Goal: Find specific page/section: Find specific page/section

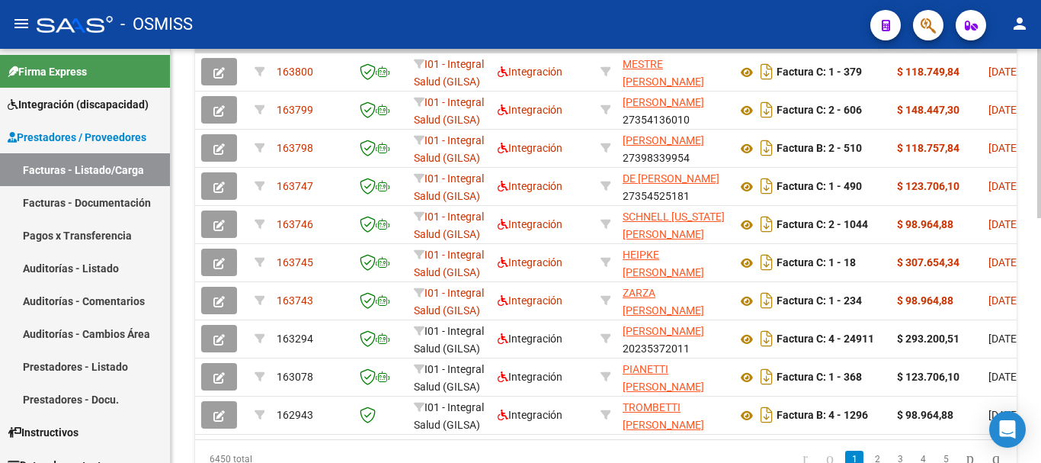
scroll to position [528, 0]
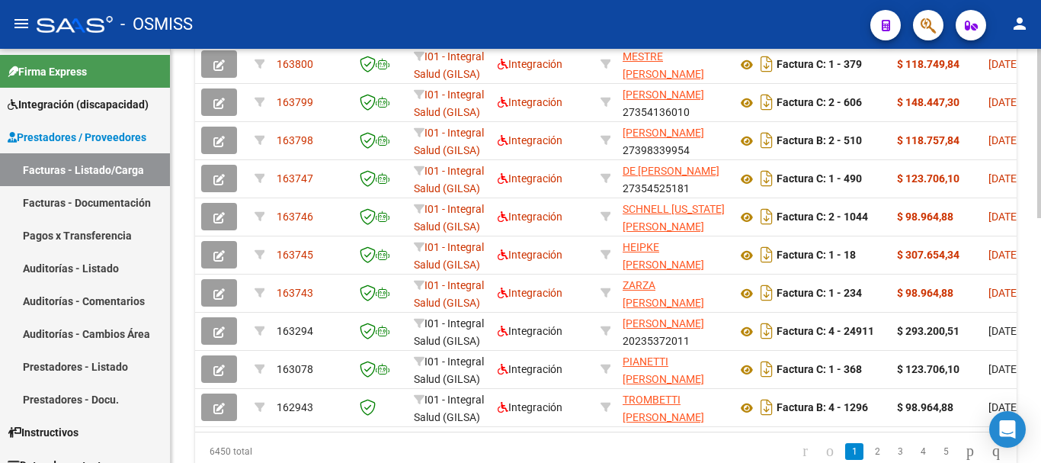
click at [1040, 310] on div at bounding box center [1039, 354] width 4 height 169
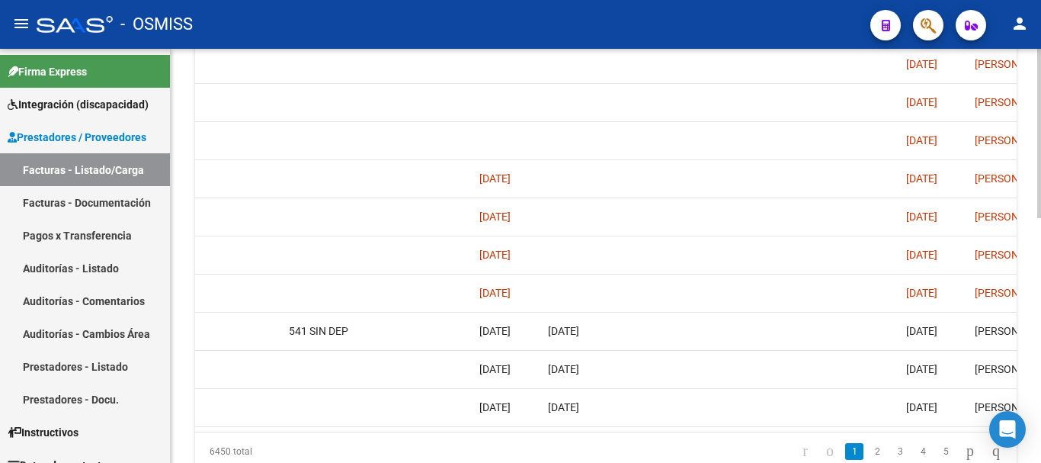
scroll to position [0, 2524]
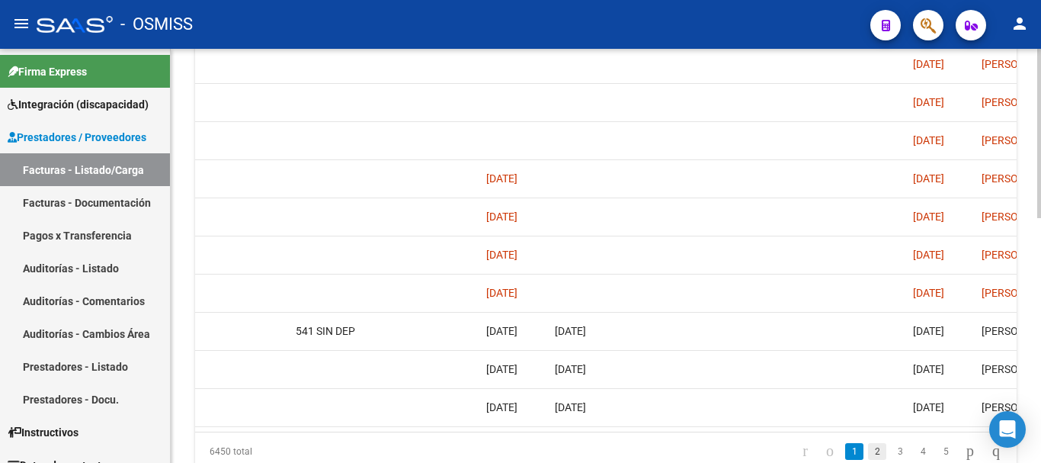
click at [868, 457] on link "2" at bounding box center [877, 451] width 18 height 17
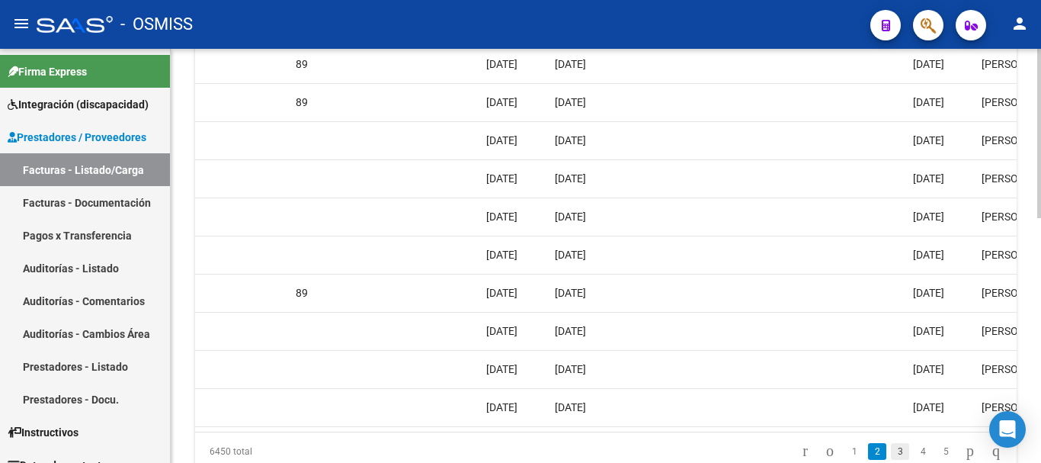
click at [891, 460] on link "3" at bounding box center [900, 451] width 18 height 17
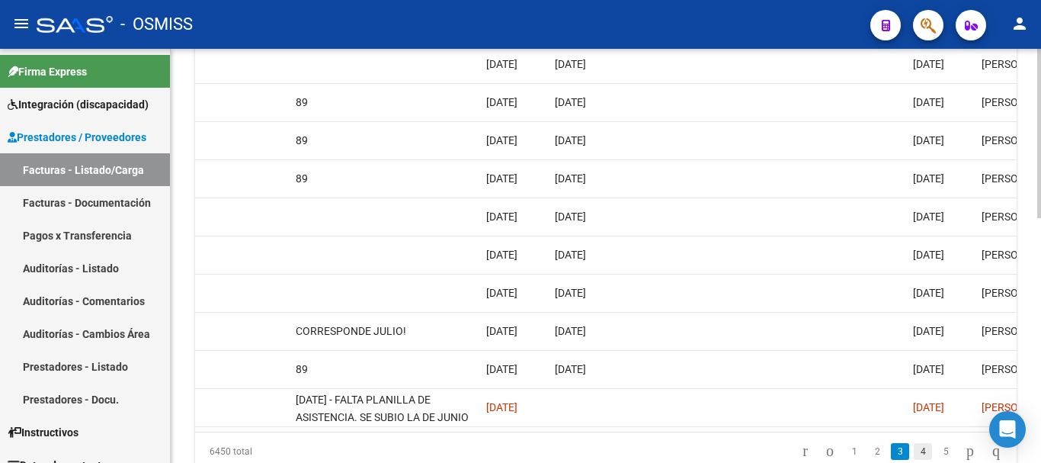
click at [914, 460] on link "4" at bounding box center [923, 451] width 18 height 17
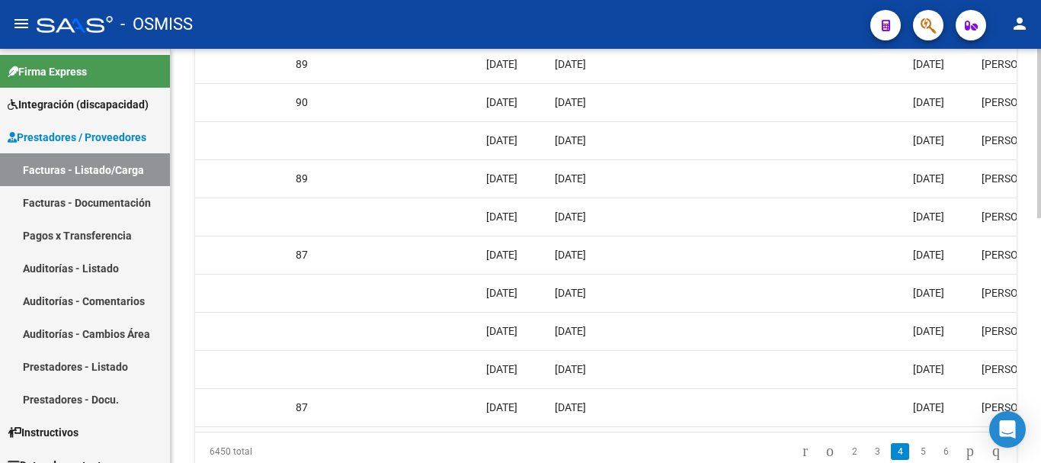
click at [914, 460] on link "5" at bounding box center [923, 451] width 18 height 17
click at [914, 460] on link "6" at bounding box center [923, 451] width 18 height 17
click at [914, 460] on link "7" at bounding box center [923, 451] width 18 height 17
click at [914, 460] on link "8" at bounding box center [923, 451] width 18 height 17
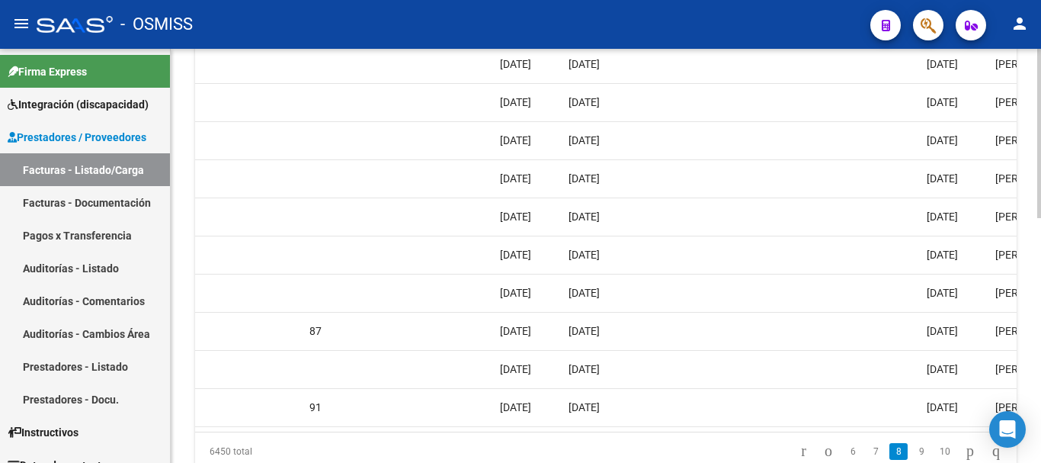
scroll to position [0, 2507]
click at [912, 456] on link "9" at bounding box center [921, 451] width 18 height 17
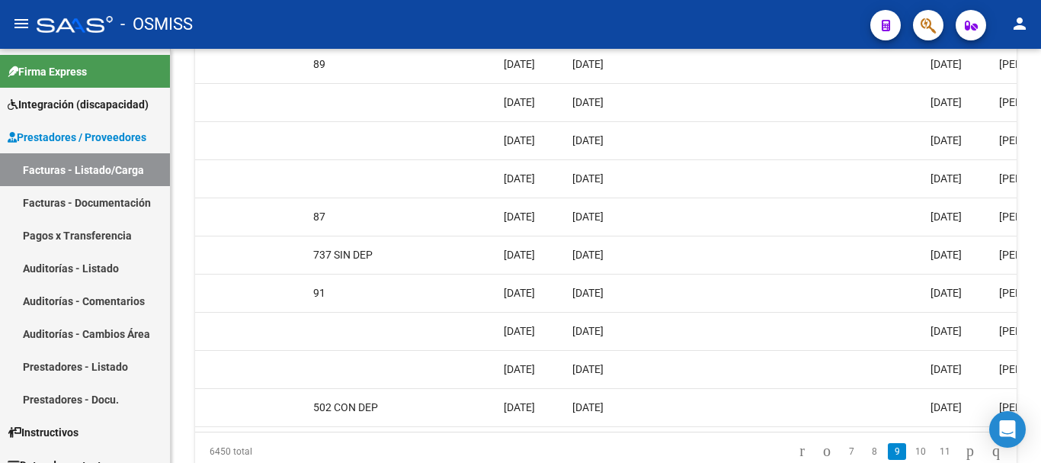
click at [911, 456] on link "10" at bounding box center [921, 451] width 20 height 17
click at [911, 457] on link "11" at bounding box center [921, 451] width 20 height 17
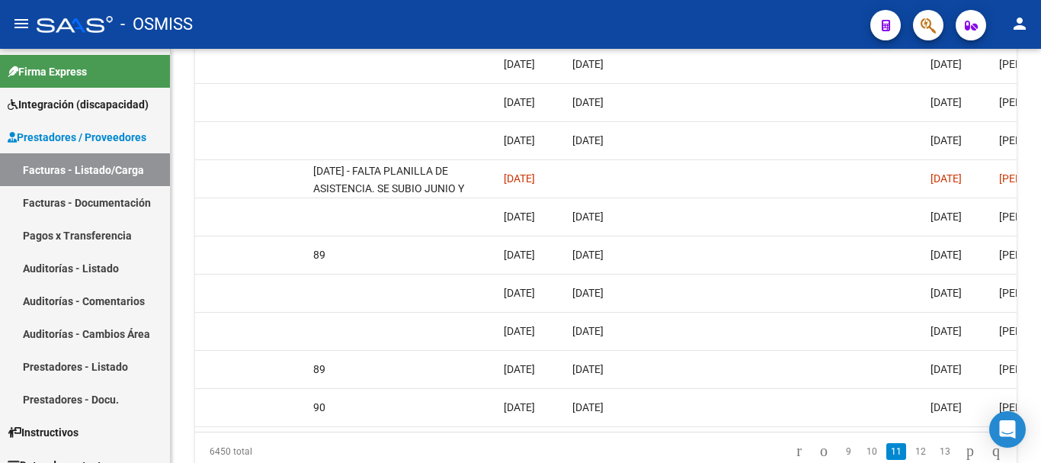
click at [911, 457] on link "12" at bounding box center [921, 451] width 20 height 17
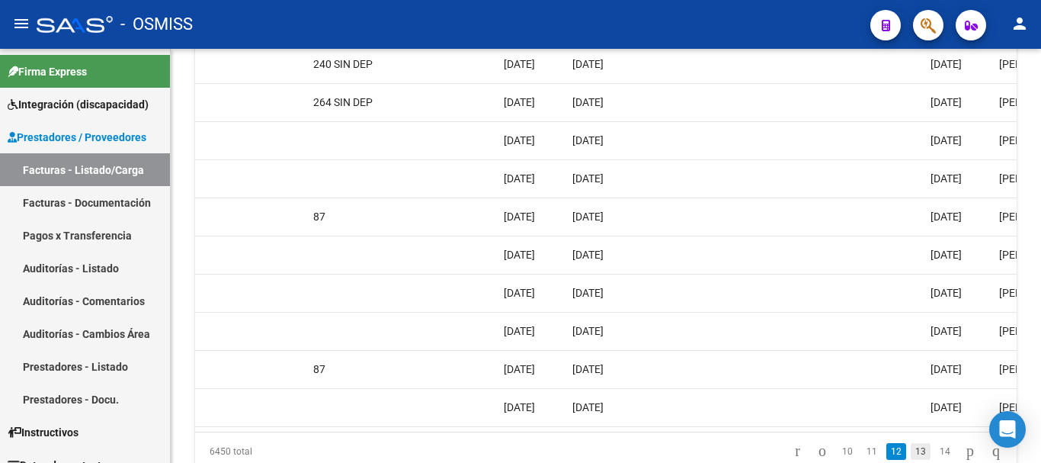
click at [911, 459] on link "13" at bounding box center [921, 451] width 20 height 17
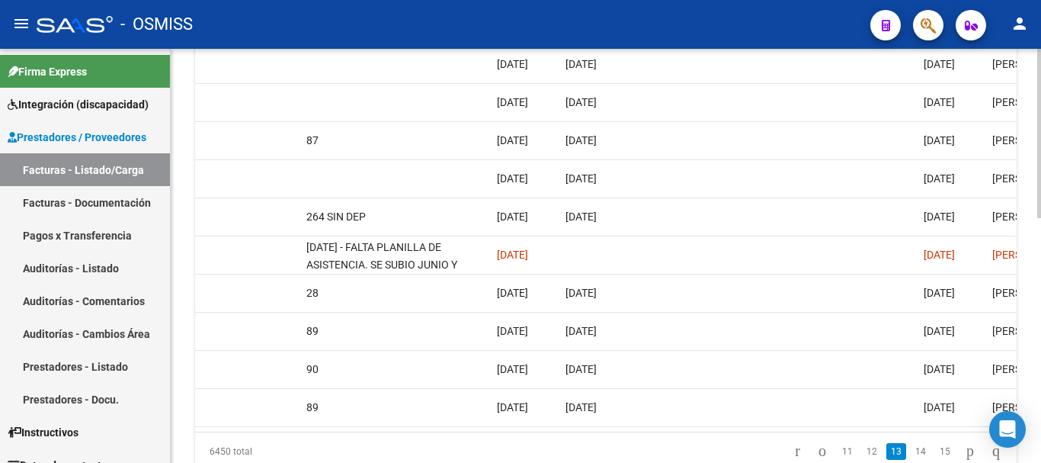
scroll to position [0, 2520]
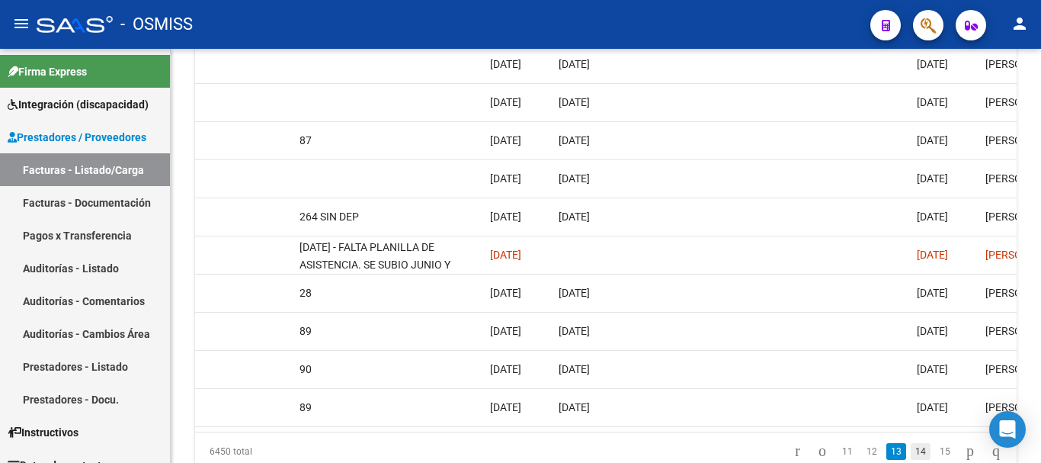
click at [911, 460] on link "14" at bounding box center [921, 451] width 20 height 17
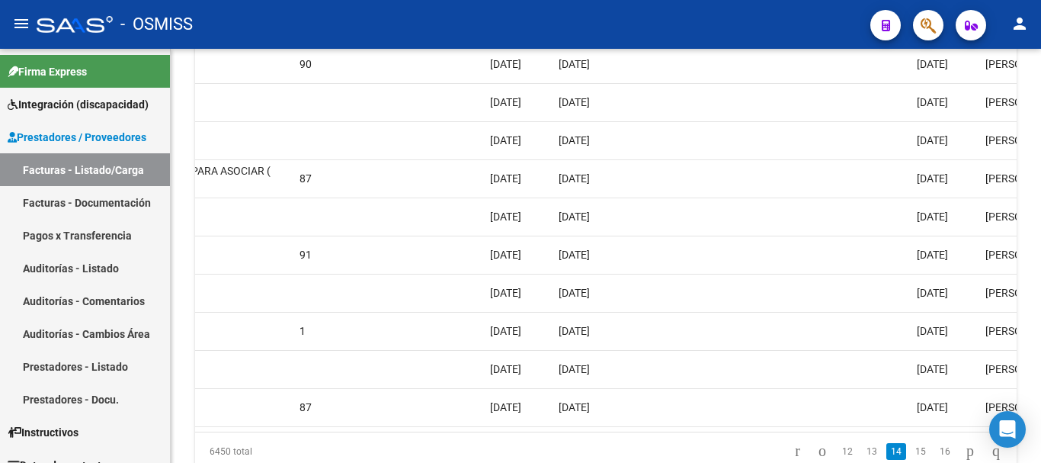
click at [911, 460] on link "15" at bounding box center [921, 451] width 20 height 17
click at [911, 460] on link "16" at bounding box center [921, 451] width 20 height 17
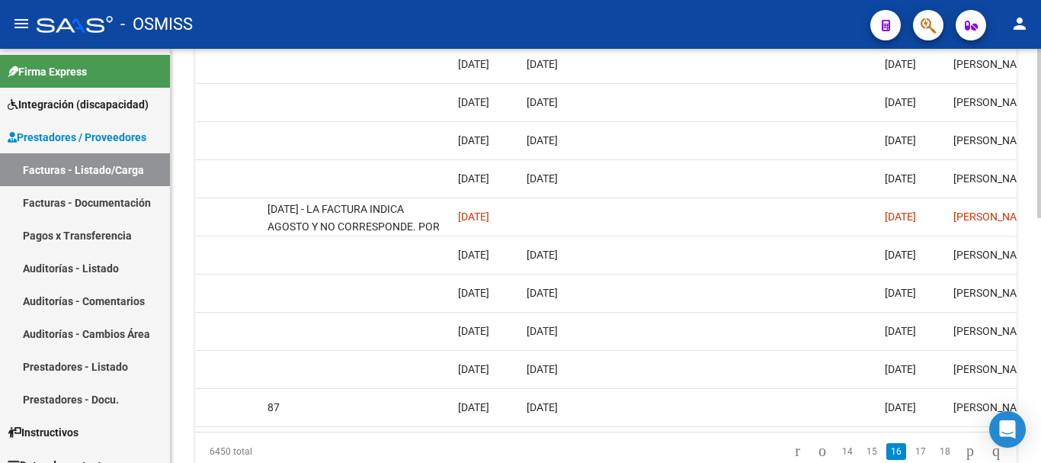
scroll to position [0, 2535]
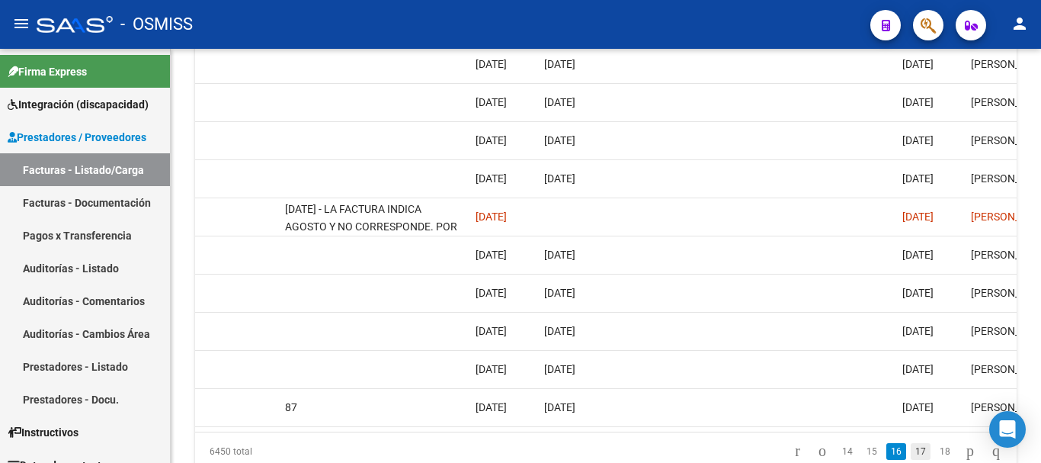
click at [911, 459] on link "17" at bounding box center [921, 451] width 20 height 17
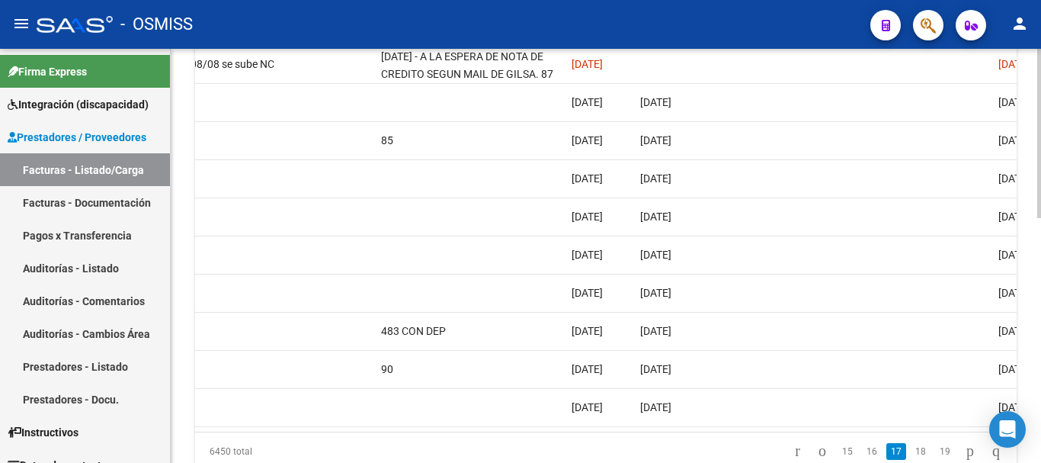
scroll to position [0, 2542]
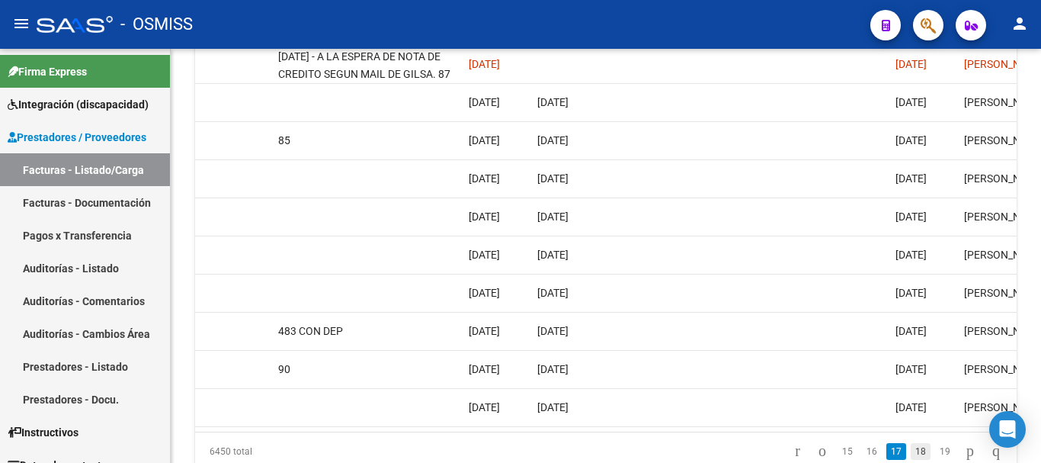
click at [911, 457] on link "18" at bounding box center [921, 451] width 20 height 17
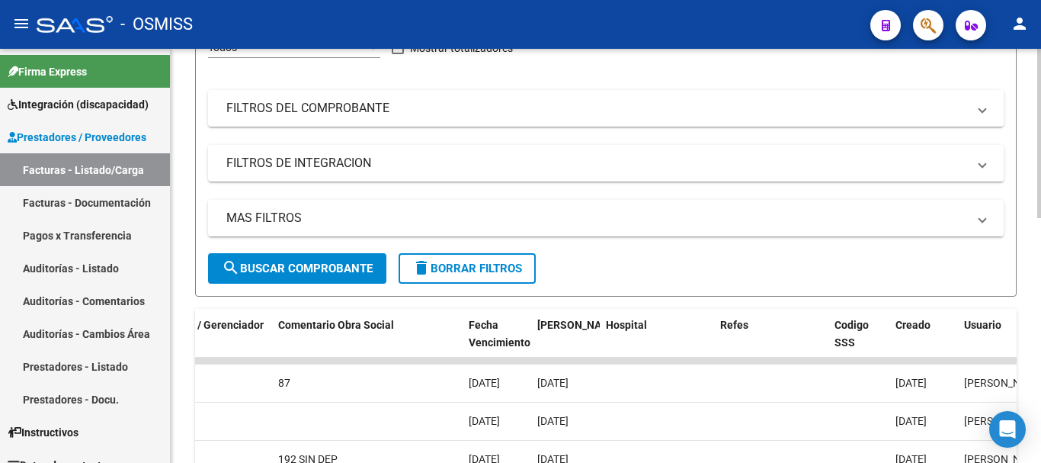
scroll to position [0, 0]
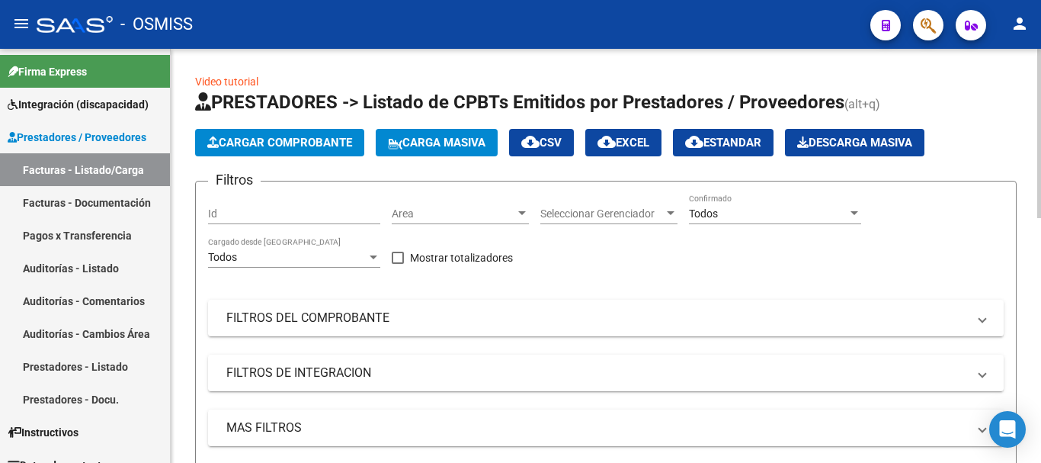
click at [1040, 6] on div "menu - OSMISS person Firma Express Integración (discapacidad) Legajos Prestador…" at bounding box center [520, 231] width 1041 height 463
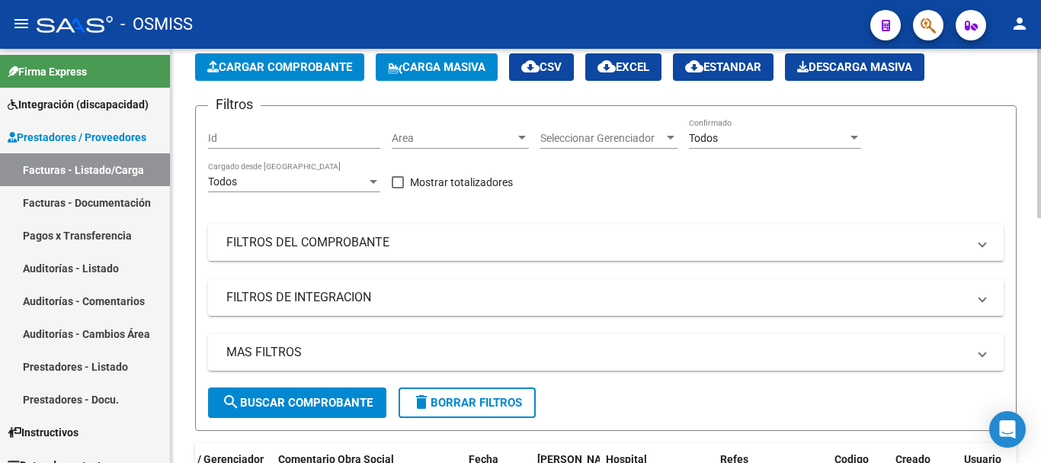
scroll to position [76, 0]
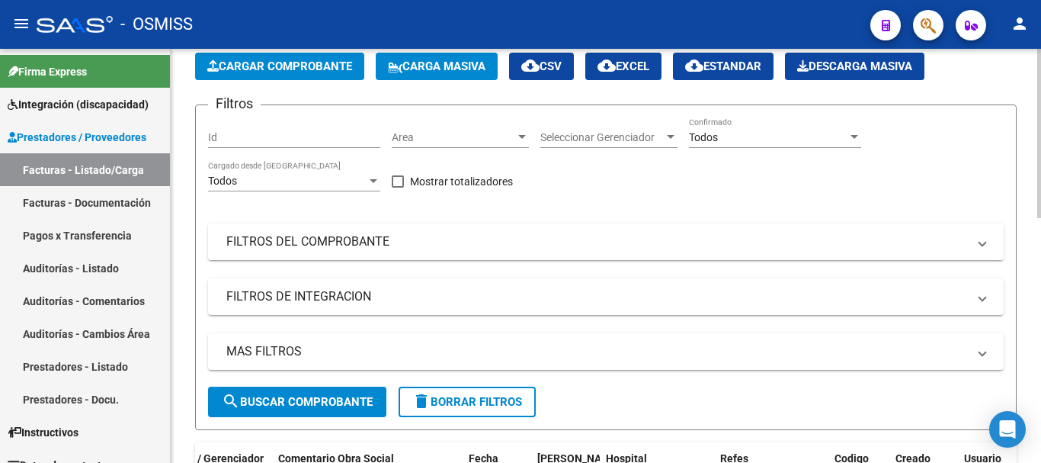
click at [482, 236] on mat-panel-title "FILTROS DEL COMPROBANTE" at bounding box center [596, 241] width 741 height 17
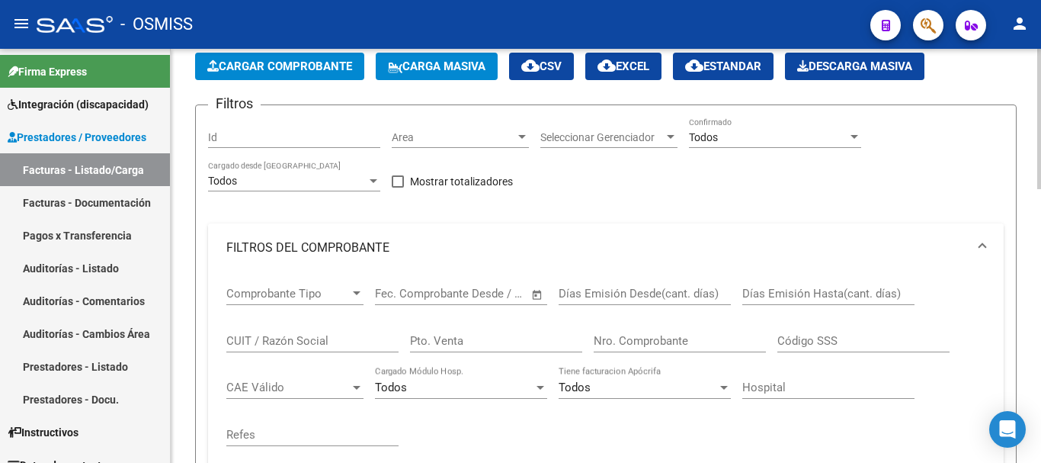
scroll to position [152, 0]
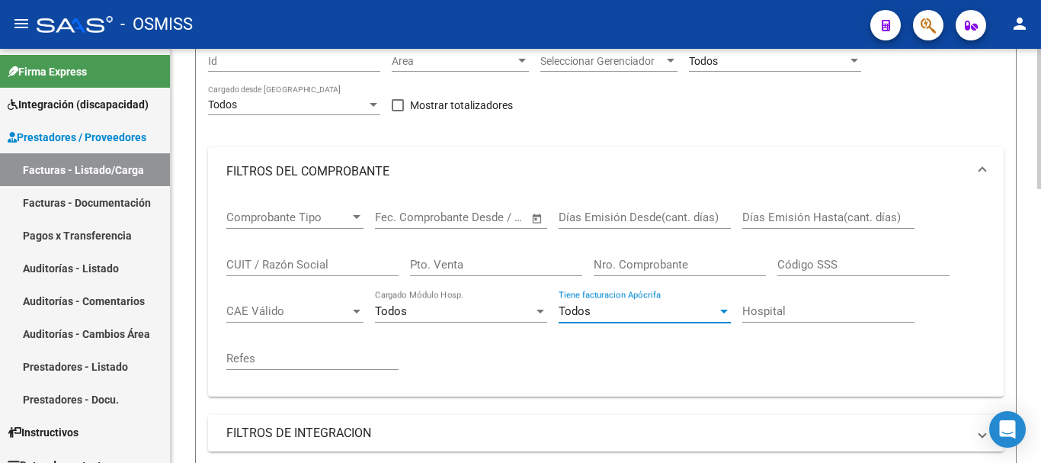
click at [624, 316] on div "Todos" at bounding box center [638, 311] width 159 height 14
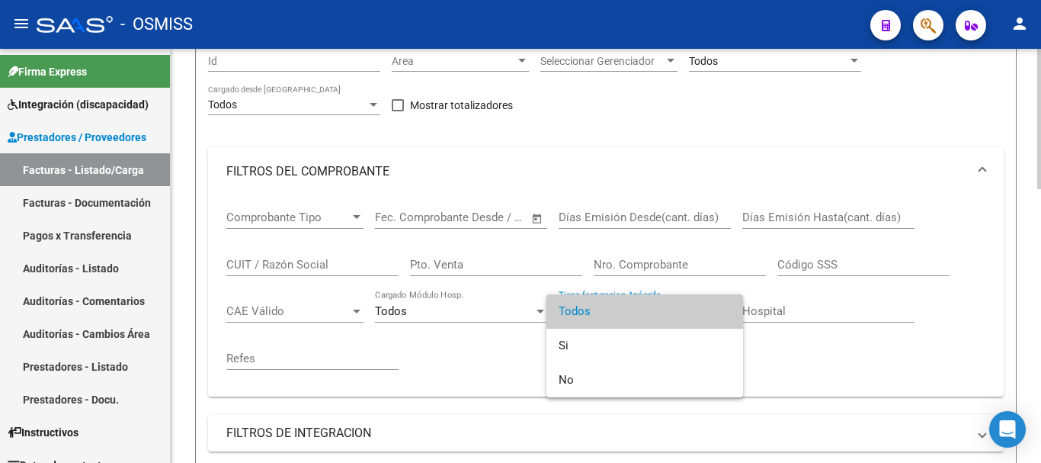
click at [624, 316] on span "Todos" at bounding box center [645, 311] width 172 height 34
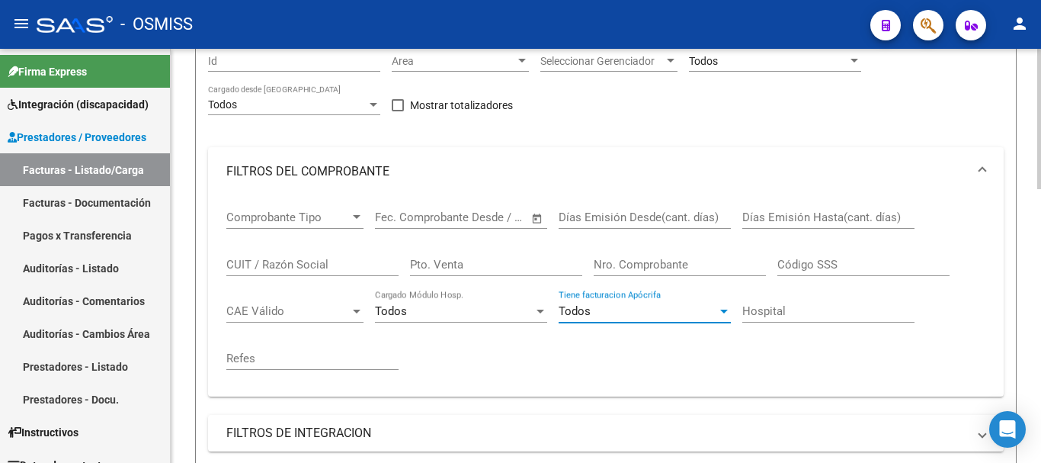
click at [450, 319] on div "Todos Cargado Módulo Hosp." at bounding box center [461, 306] width 172 height 33
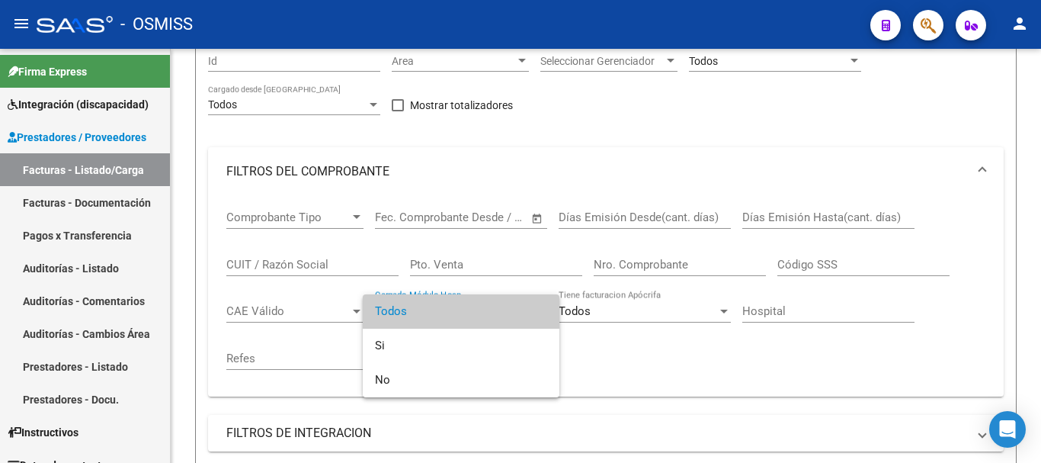
click at [450, 319] on span "Todos" at bounding box center [461, 311] width 172 height 34
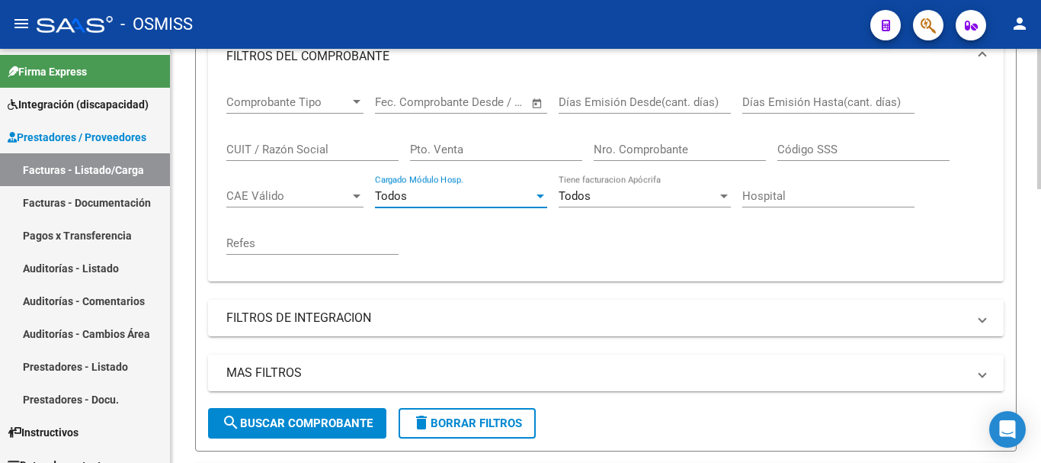
scroll to position [305, 0]
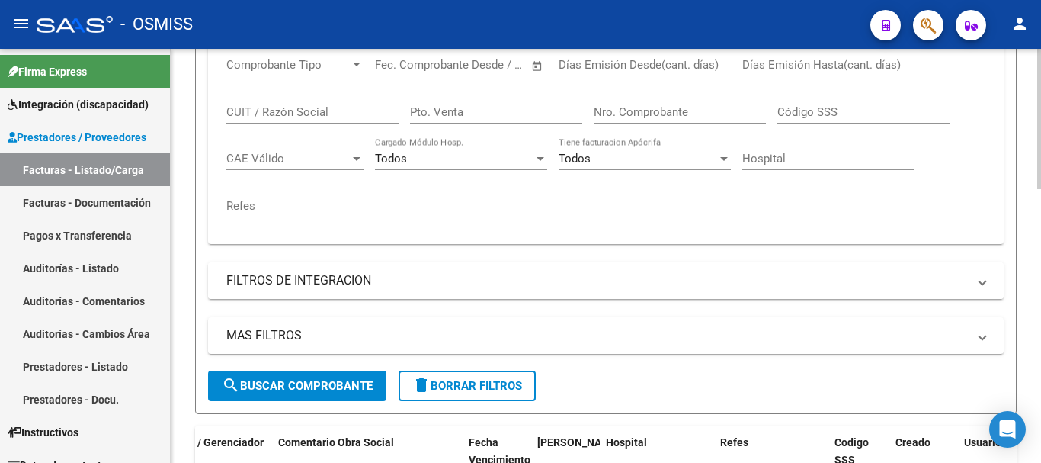
click at [463, 281] on mat-panel-title "FILTROS DE INTEGRACION" at bounding box center [596, 280] width 741 height 17
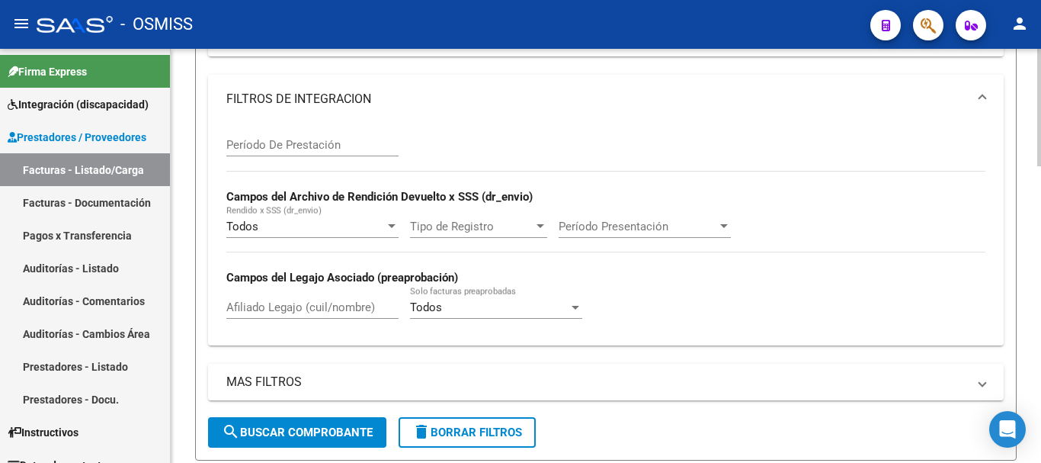
scroll to position [533, 0]
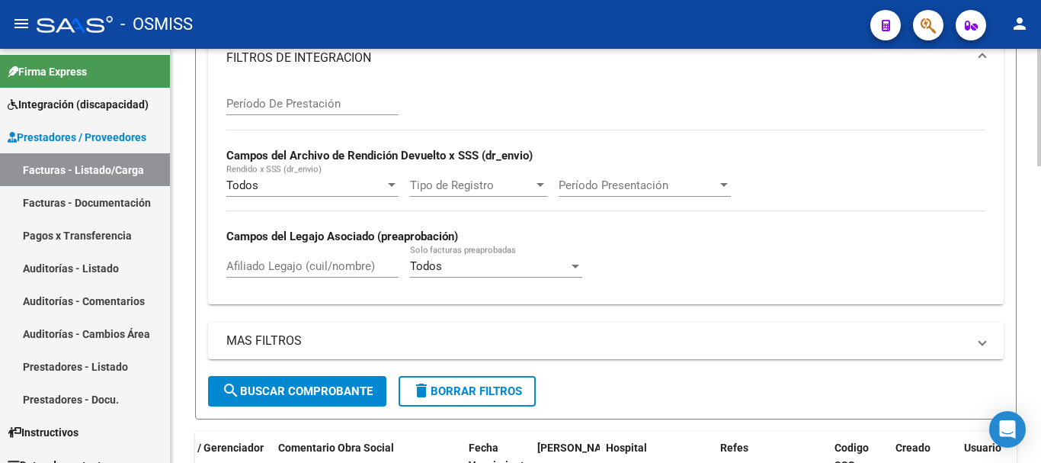
click at [507, 274] on div "Todos Solo facturas preaprobadas" at bounding box center [496, 261] width 172 height 33
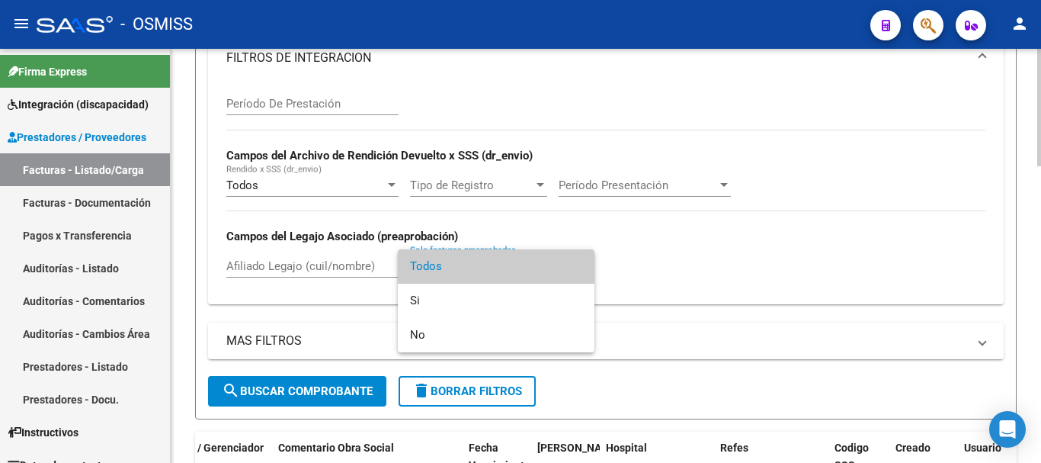
click at [508, 266] on span "Todos" at bounding box center [496, 266] width 172 height 34
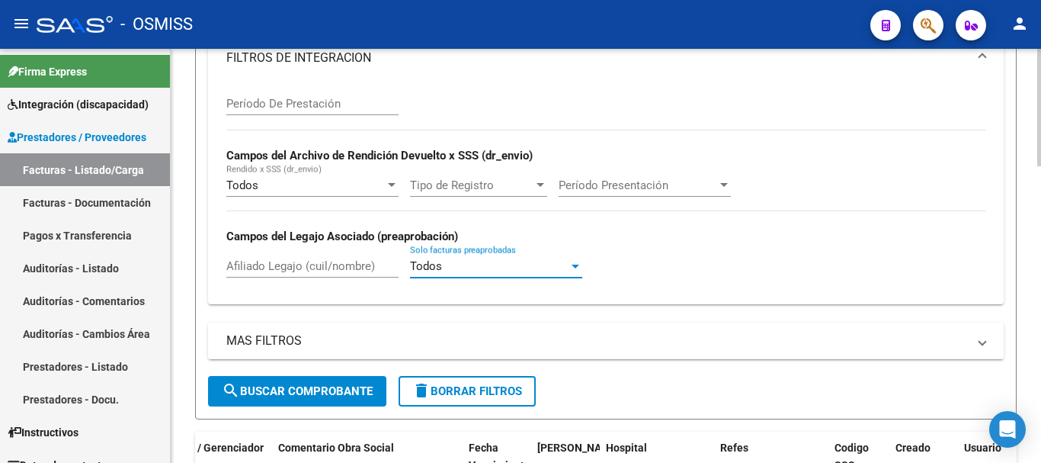
click at [494, 338] on mat-panel-title "MAS FILTROS" at bounding box center [596, 340] width 741 height 17
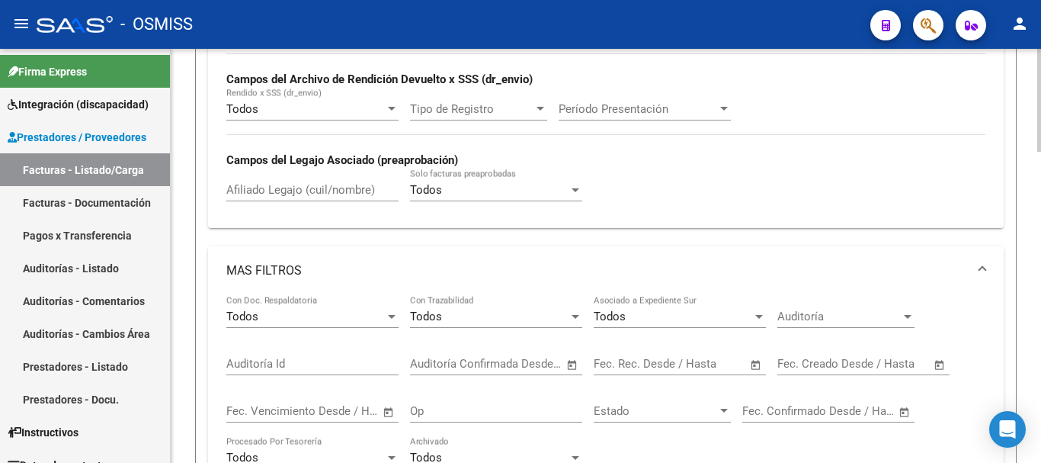
scroll to position [686, 0]
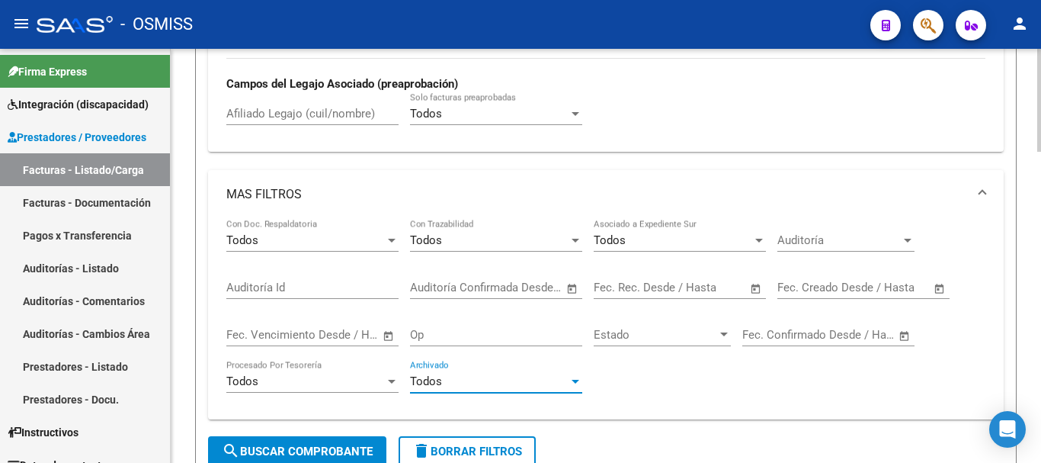
click at [450, 385] on div "Todos" at bounding box center [489, 381] width 159 height 14
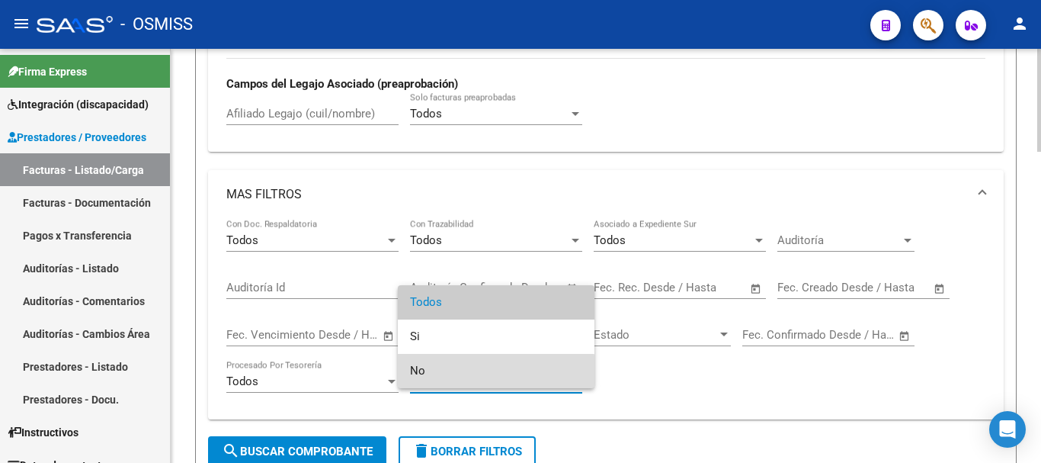
click at [450, 385] on span "No" at bounding box center [496, 371] width 172 height 34
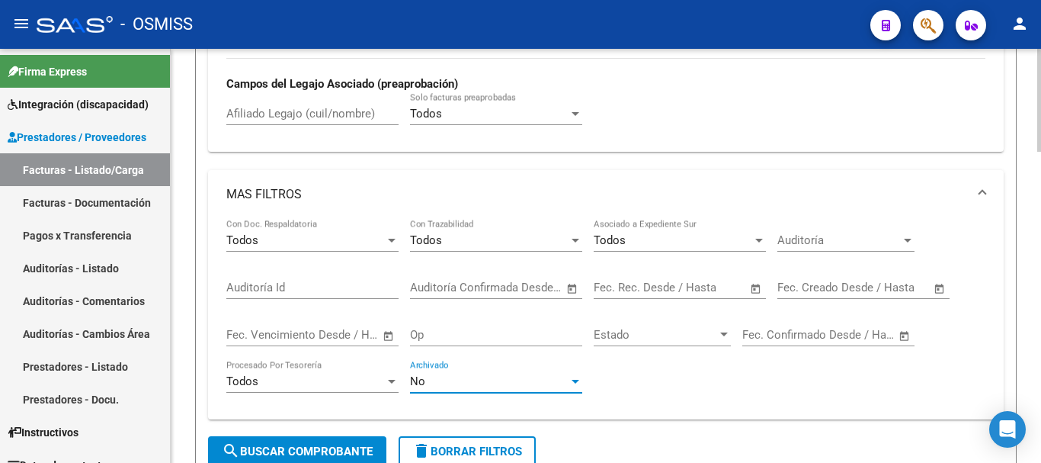
click at [335, 383] on div "Todos" at bounding box center [305, 381] width 159 height 14
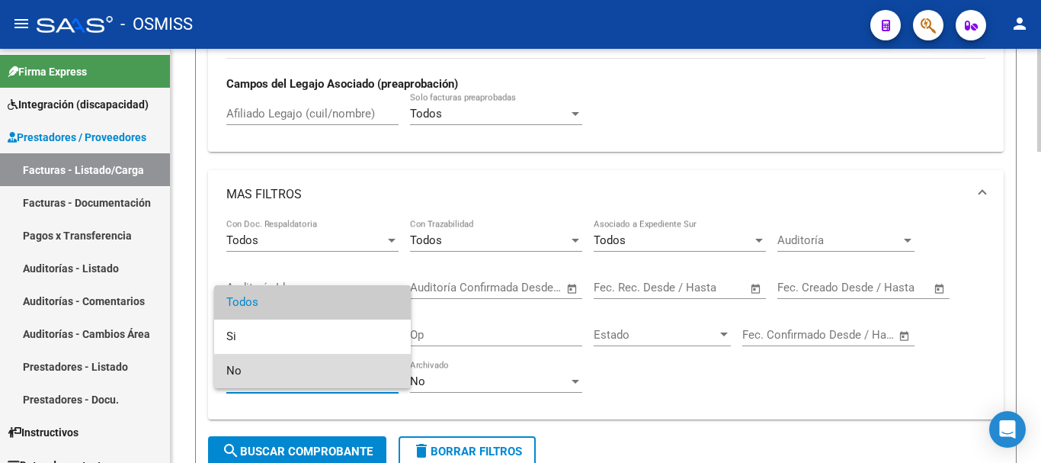
drag, startPoint x: 335, startPoint y: 383, endPoint x: 399, endPoint y: 380, distance: 63.3
click at [333, 383] on span "No" at bounding box center [312, 371] width 172 height 34
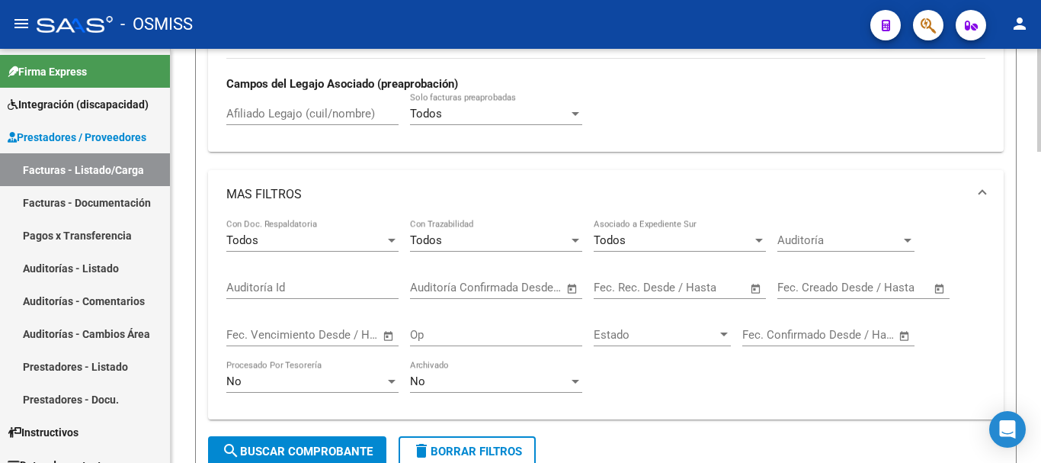
click at [501, 127] on div "Todos Solo facturas preaprobadas" at bounding box center [496, 115] width 172 height 47
click at [501, 121] on div "Todos Solo facturas preaprobadas" at bounding box center [496, 108] width 172 height 33
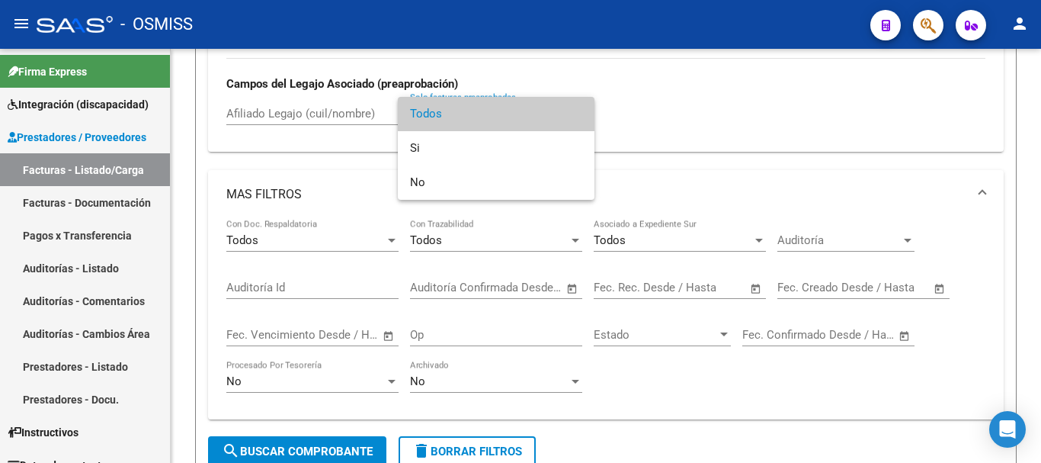
click at [1024, 344] on div at bounding box center [520, 231] width 1041 height 463
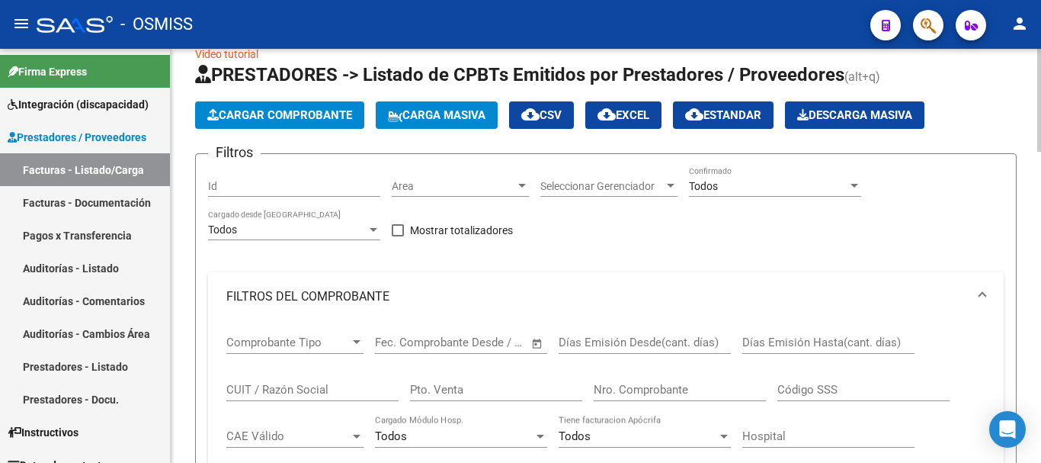
scroll to position [0, 0]
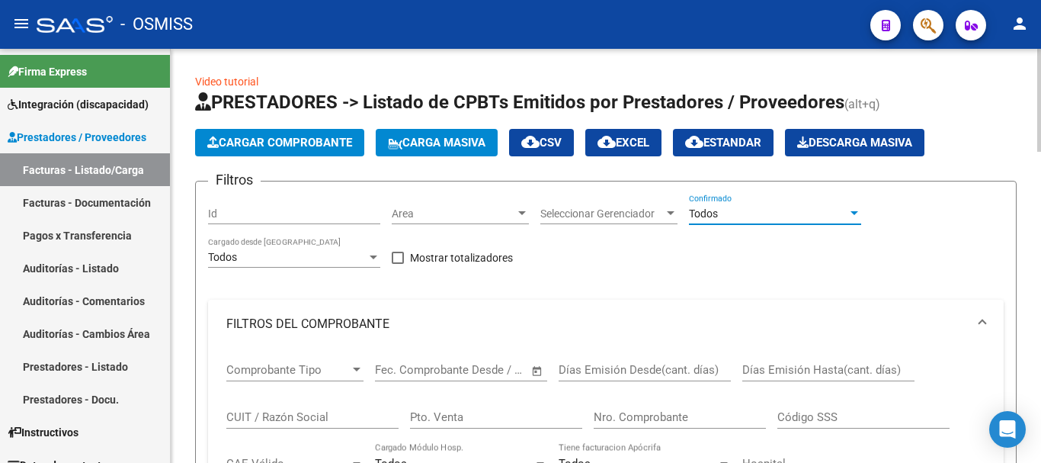
click at [729, 211] on div "Todos" at bounding box center [768, 213] width 159 height 13
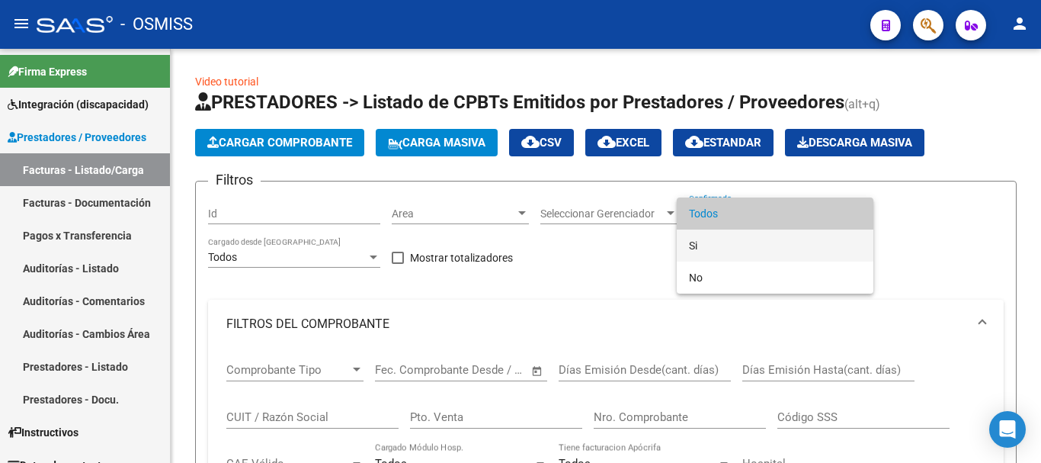
click at [712, 245] on span "Si" at bounding box center [775, 245] width 172 height 32
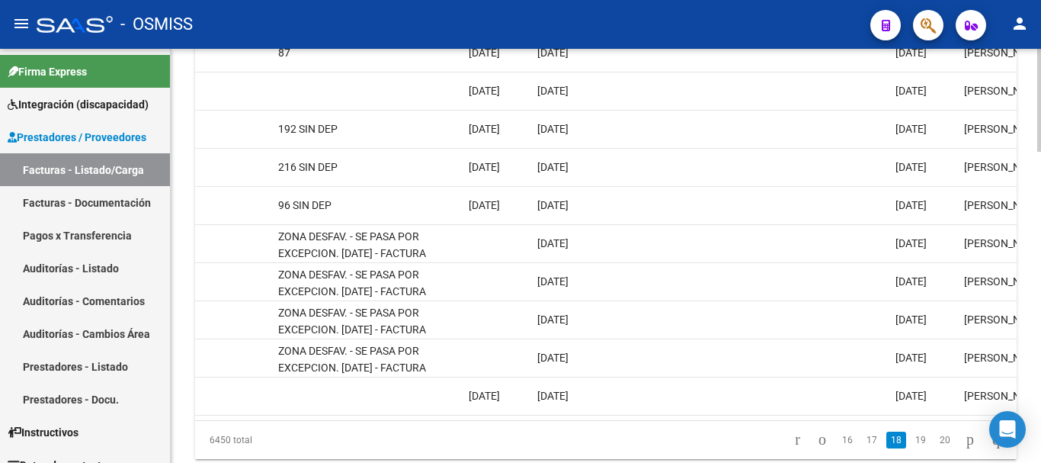
scroll to position [1219, 0]
